Goal: Task Accomplishment & Management: Complete application form

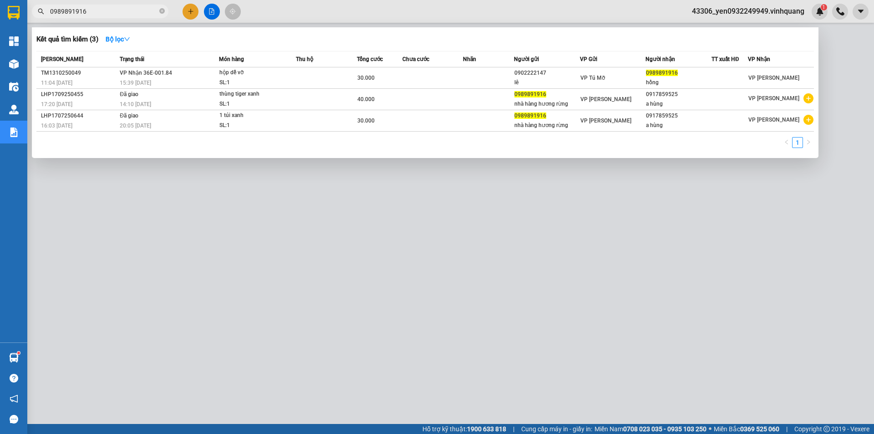
click at [159, 11] on span "0989891916" at bounding box center [100, 12] width 137 height 14
click at [162, 9] on icon "close-circle" at bounding box center [161, 10] width 5 height 5
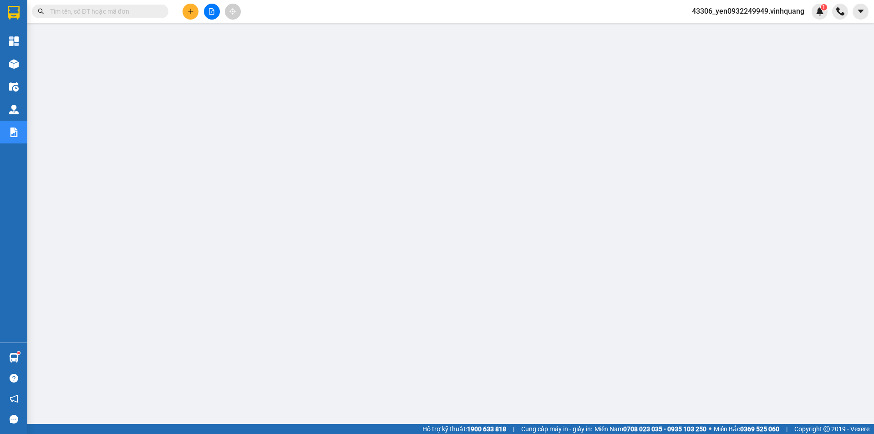
click at [80, 9] on input "text" at bounding box center [103, 11] width 107 height 10
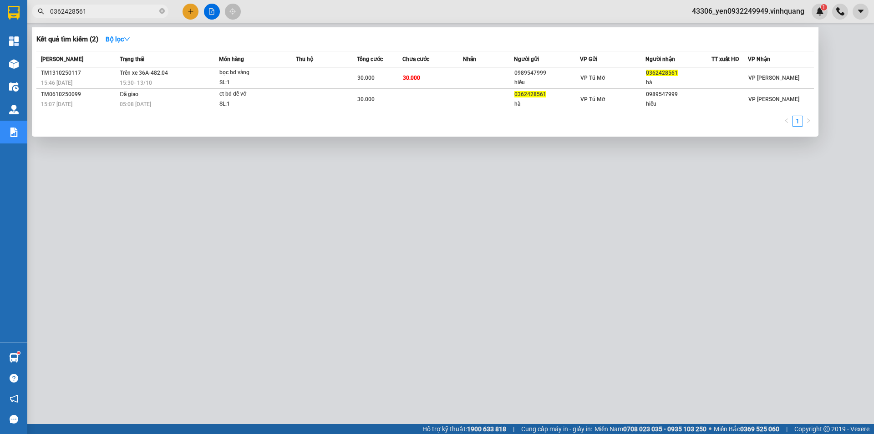
type input "0362428561"
click at [183, 13] on div at bounding box center [437, 217] width 874 height 434
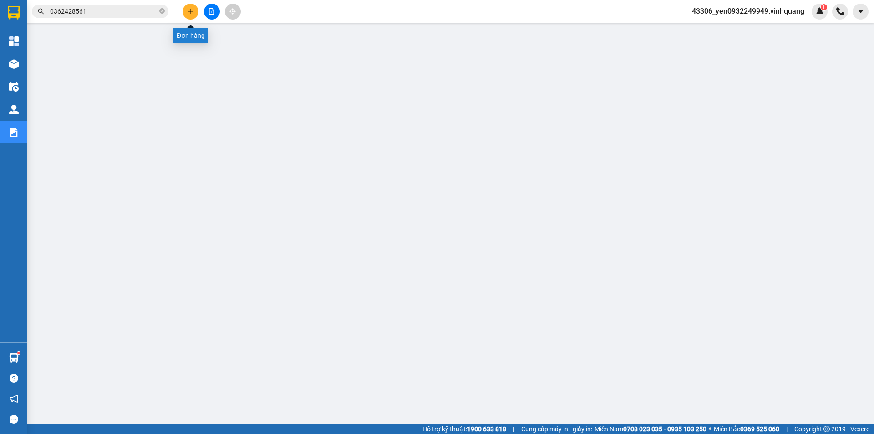
click at [191, 10] on icon "plus" at bounding box center [190, 11] width 6 height 6
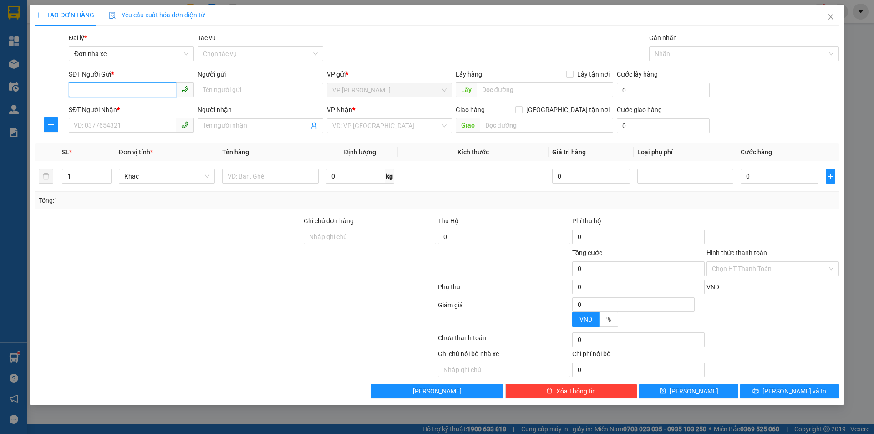
click at [115, 86] on input "SĐT Người Gửi *" at bounding box center [122, 89] width 107 height 15
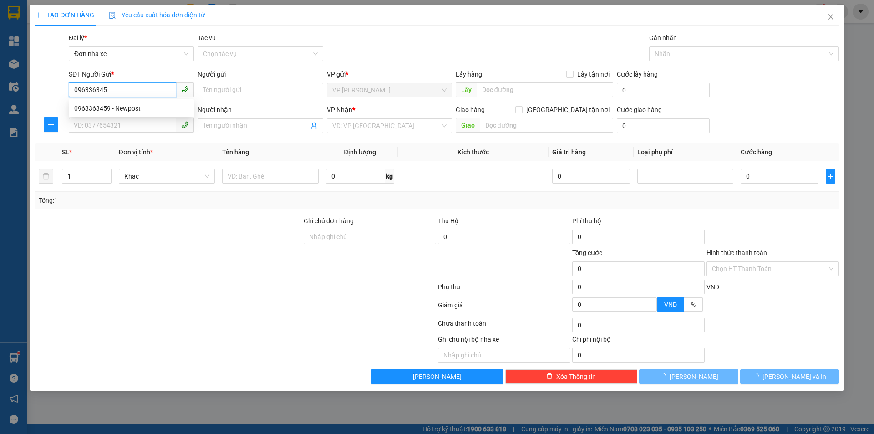
type input "0963363459"
click at [146, 112] on div "0963363459 - Newpost" at bounding box center [131, 108] width 114 height 10
type input "Newpost"
type input "0915002155"
type input "sỹ"
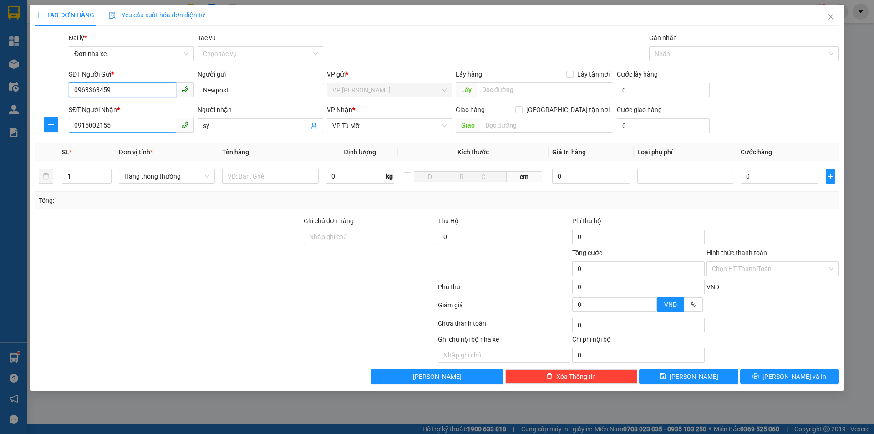
type input "0963363459"
click at [165, 127] on input "0915002155" at bounding box center [122, 125] width 107 height 15
drag, startPoint x: 110, startPoint y: 127, endPoint x: 69, endPoint y: 128, distance: 41.0
click at [69, 128] on input "0915002155" at bounding box center [122, 125] width 107 height 15
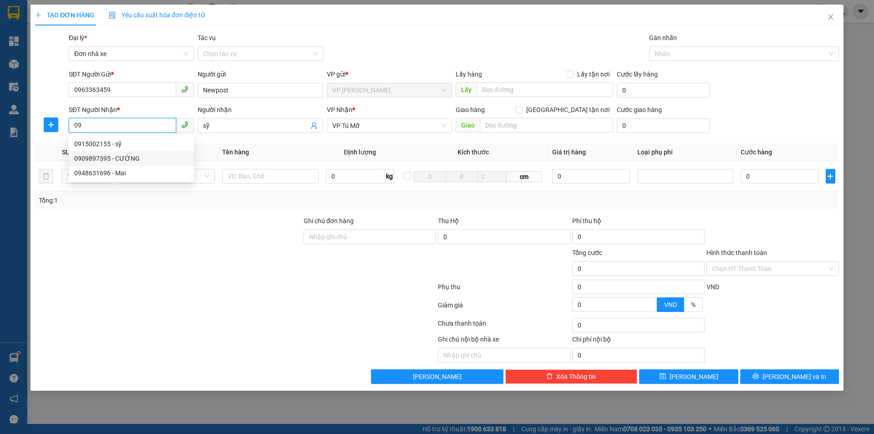
click at [116, 162] on div "0909897395 - CƯỜNG" at bounding box center [131, 158] width 114 height 10
type input "0909897395"
type input "CƯỜNG"
type input "0909897395"
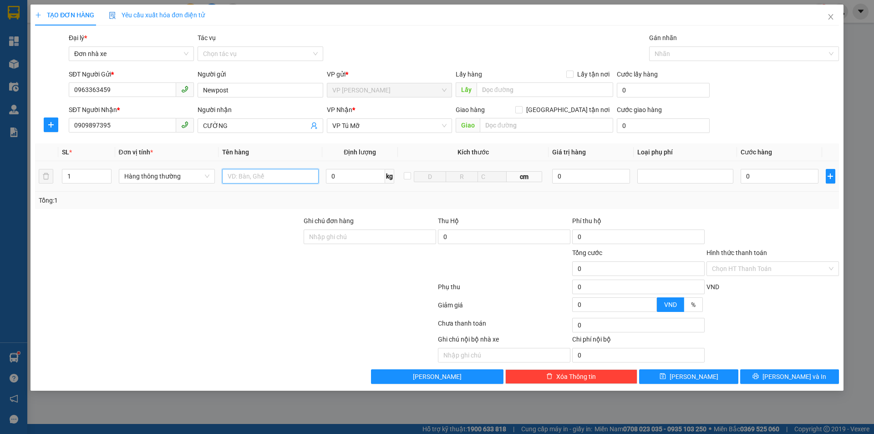
click at [245, 176] on input "text" at bounding box center [270, 176] width 96 height 15
type input "01 [PERSON_NAME]"
click at [339, 180] on input "0" at bounding box center [355, 176] width 59 height 15
type input "20"
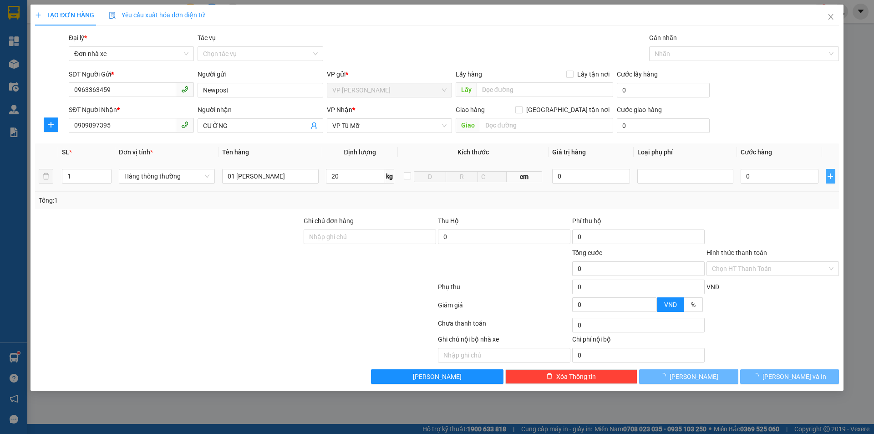
click at [829, 174] on icon "plus" at bounding box center [829, 175] width 7 height 7
type input "50.000"
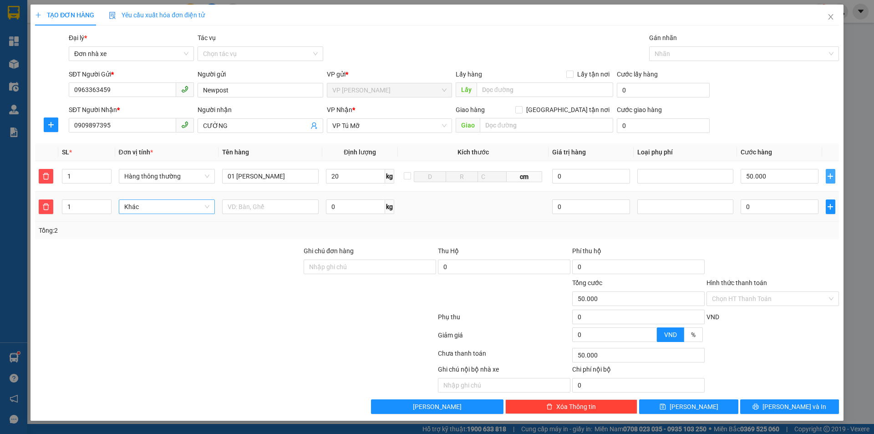
click at [188, 212] on span "Khác" at bounding box center [167, 207] width 86 height 14
click at [162, 223] on div "Hàng thông thường" at bounding box center [167, 225] width 86 height 10
click at [249, 208] on input "text" at bounding box center [270, 206] width 96 height 15
type input "01 kiện quần áo"
click at [357, 212] on input "0" at bounding box center [355, 206] width 59 height 15
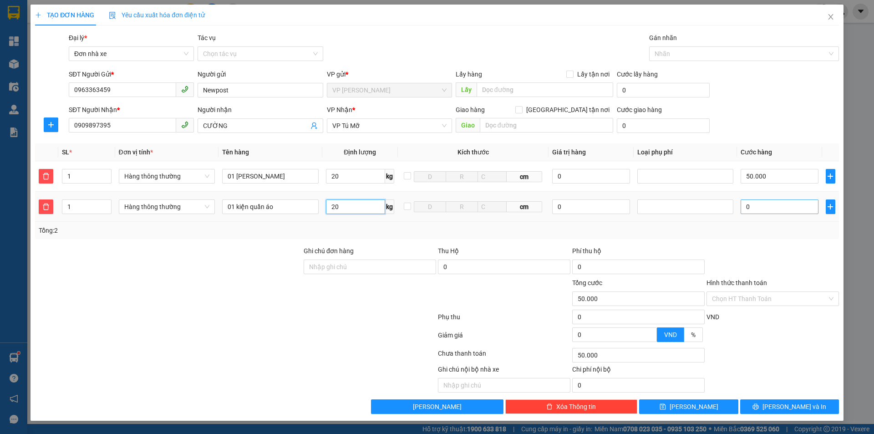
type input "20"
click at [792, 213] on input "0" at bounding box center [778, 206] width 77 height 15
type input "100.000"
type input "50.000"
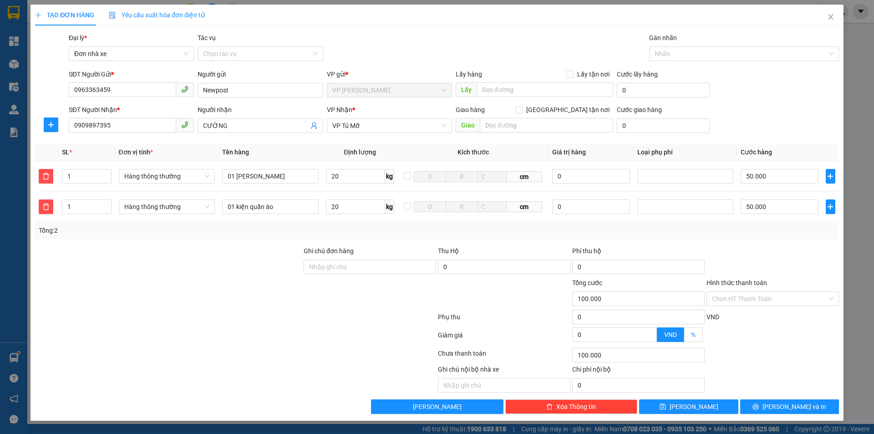
click at [695, 338] on span "%" at bounding box center [693, 334] width 5 height 7
click at [684, 337] on input "%" at bounding box center [684, 337] width 0 height 0
click at [614, 336] on input "0" at bounding box center [615, 335] width 84 height 14
type input "98.000"
type input "2"
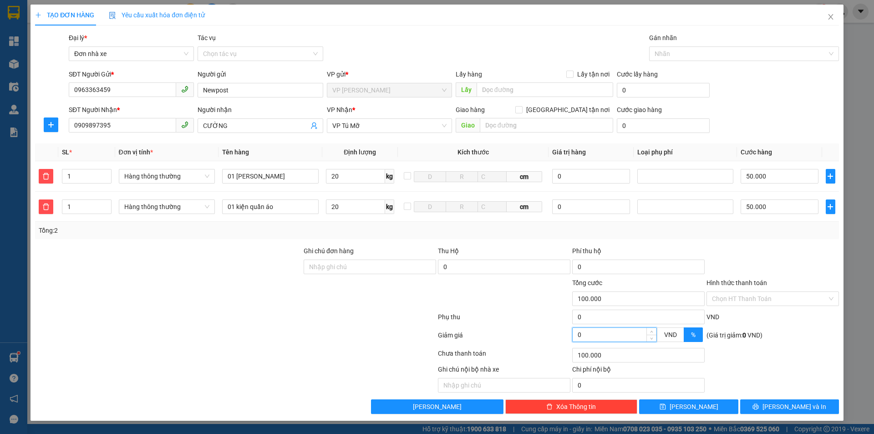
type input "98.000"
type input "80.000"
type input "20"
type input "80.000"
type input "20"
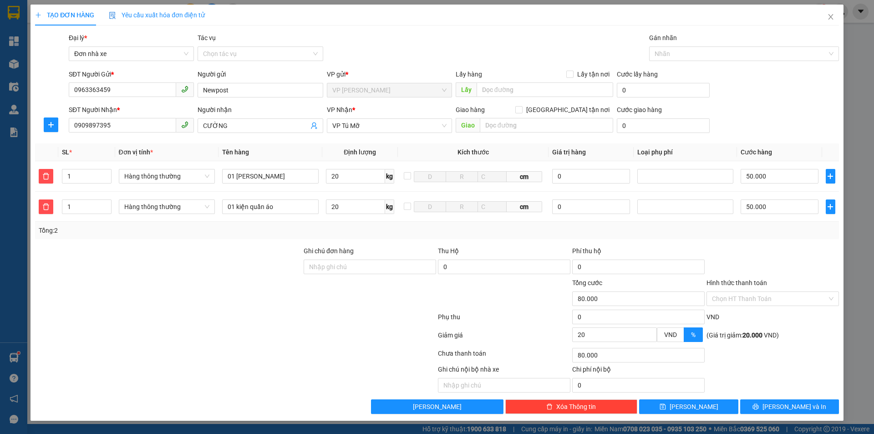
click at [808, 378] on div "Ghi chú nội bộ nhà xe Chi phí nội bộ 0" at bounding box center [437, 378] width 806 height 28
click at [777, 300] on input "Hình thức thanh toán" at bounding box center [769, 299] width 115 height 14
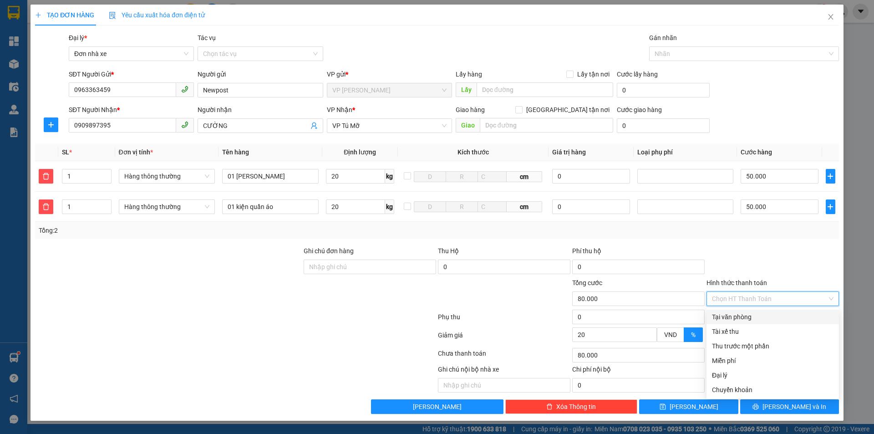
click at [747, 319] on div "Tại văn phòng" at bounding box center [773, 317] width 122 height 10
type input "0"
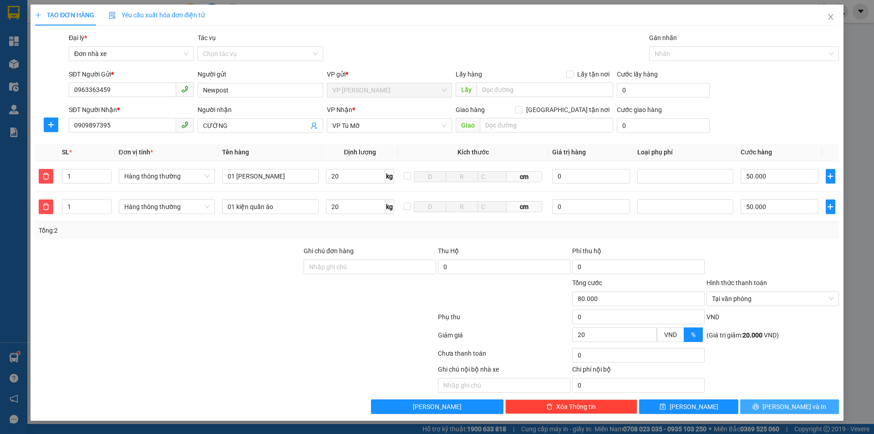
click at [788, 409] on span "[PERSON_NAME] và In" at bounding box center [794, 406] width 64 height 10
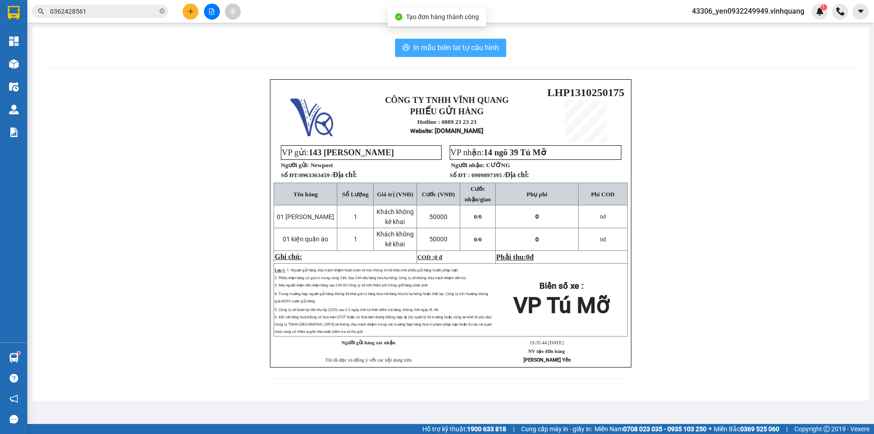
click at [456, 46] on span "In mẫu biên lai tự cấu hình" at bounding box center [456, 47] width 86 height 11
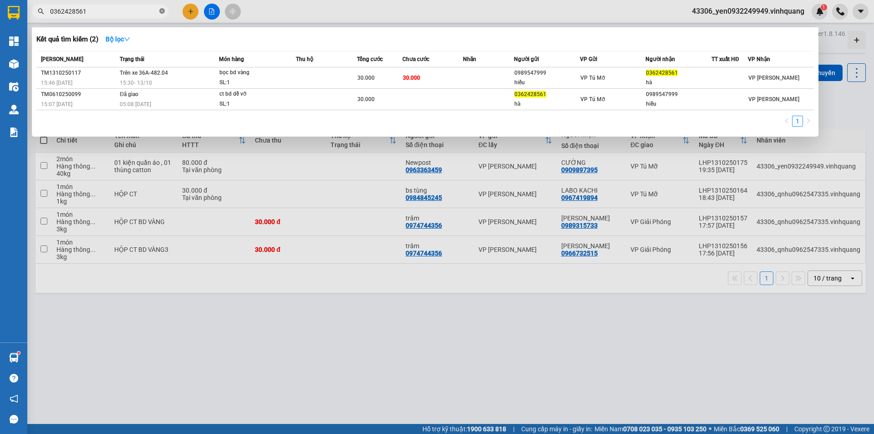
click at [162, 10] on icon "close-circle" at bounding box center [161, 10] width 5 height 5
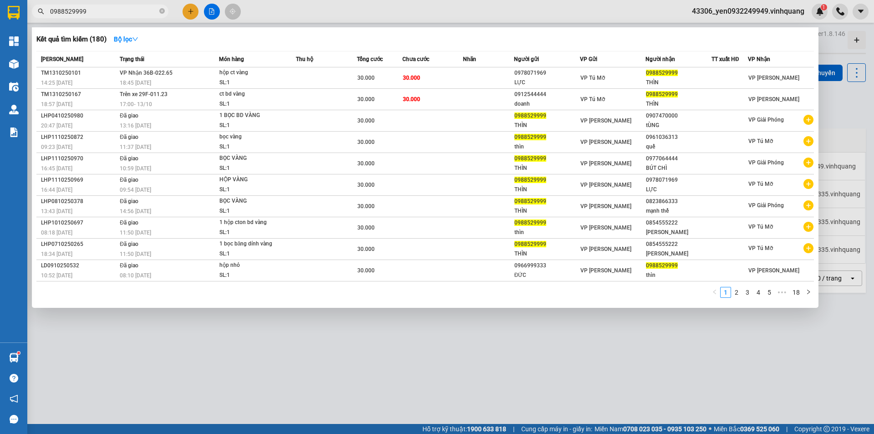
type input "0988529999"
